Goal: Find specific page/section: Find specific page/section

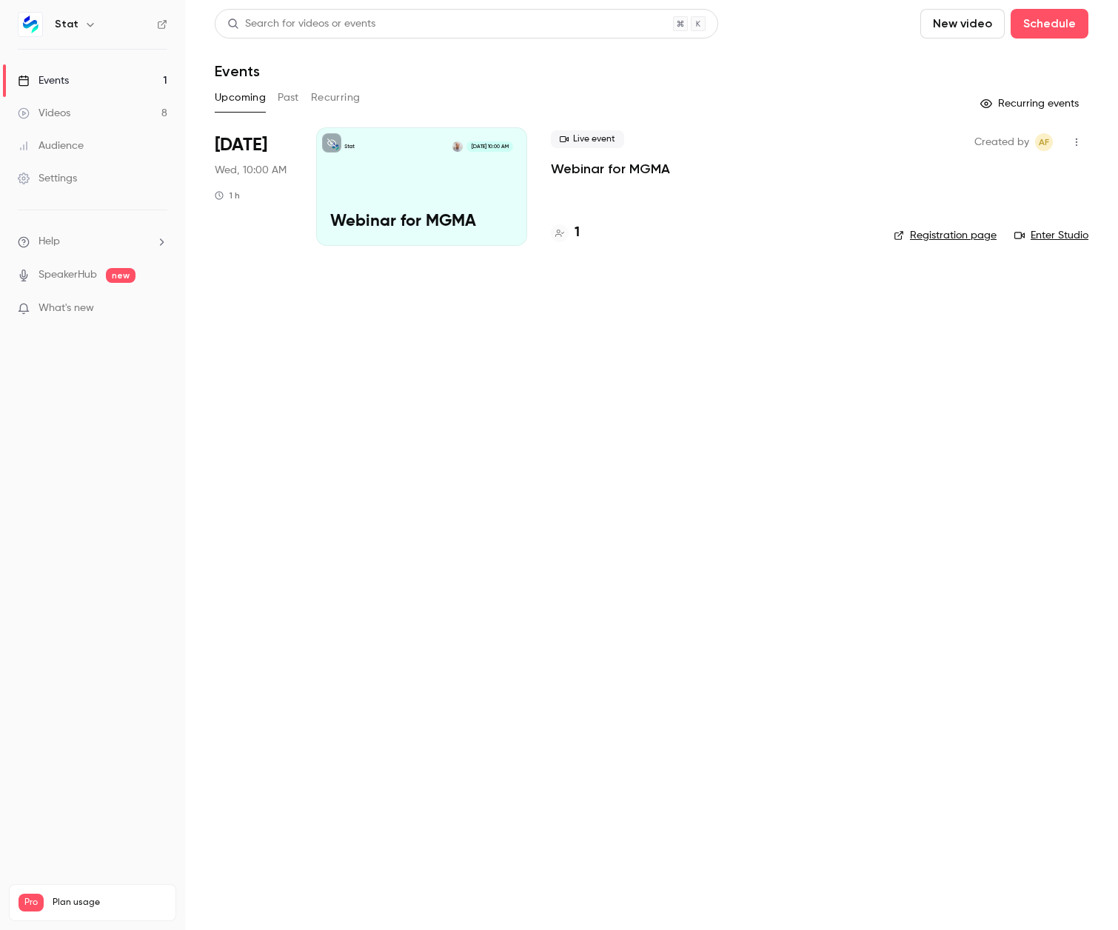
click at [287, 97] on button "Past" at bounding box center [288, 98] width 21 height 24
